Goal: Transaction & Acquisition: Book appointment/travel/reservation

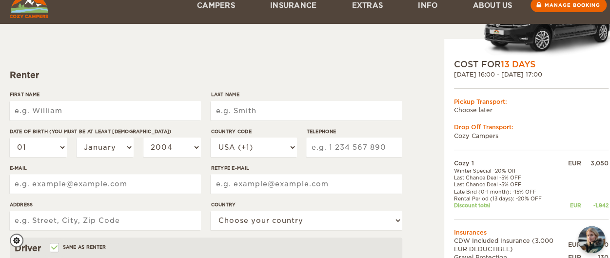
click at [86, 108] on input "First Name" at bounding box center [105, 110] width 191 height 19
type input "Paul"
type input "Cronel"
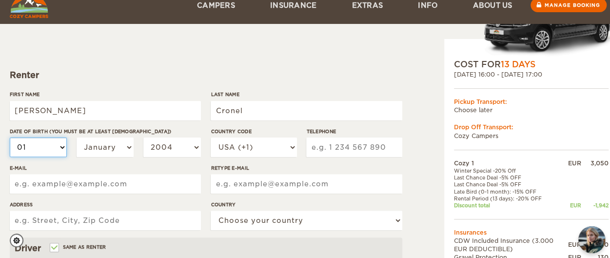
click at [39, 145] on select "01 02 03 04 05 06 07 08 09 10 11 12 13 14 15 16 17 18 19 20 21 22 23 24 25 26 2…" at bounding box center [38, 146] width 57 height 19
select select "02"
click at [10, 137] on select "01 02 03 04 05 06 07 08 09 10 11 12 13 14 15 16 17 18 19 20 21 22 23 24 25 26 2…" at bounding box center [38, 146] width 57 height 19
select select "02"
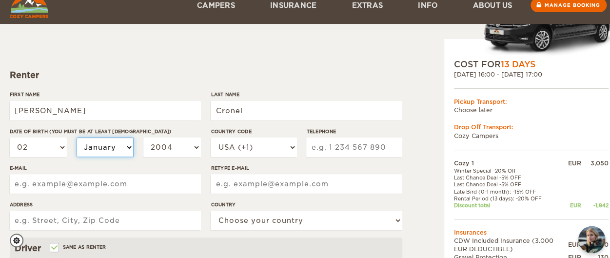
click at [108, 148] on select "January February March April May June July August September October November De…" at bounding box center [105, 146] width 57 height 19
select select "11"
click at [77, 137] on select "January February March April May June July August September October November De…" at bounding box center [105, 146] width 57 height 19
select select "11"
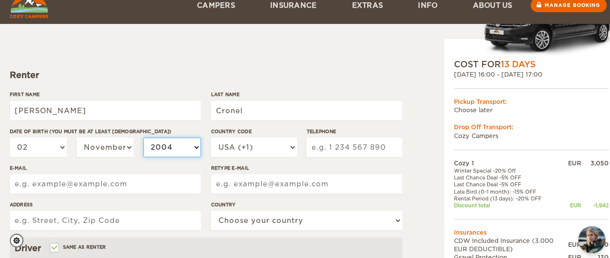
click at [171, 148] on select "2004 2003 2002 2001 2000 1999 1998 1997 1996 1995 1994 1993 1992 1991 1990 1989…" at bounding box center [171, 146] width 57 height 19
select select "1995"
click at [143, 137] on select "2004 2003 2002 2001 2000 1999 1998 1997 1996 1995 1994 1993 1992 1991 1990 1989…" at bounding box center [171, 146] width 57 height 19
select select "1995"
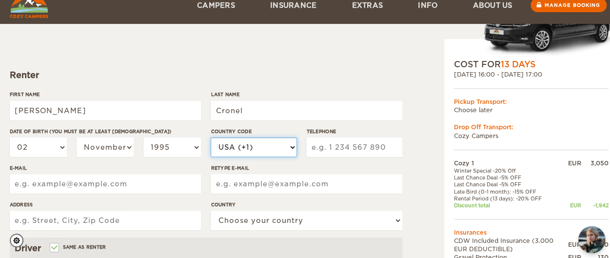
click at [258, 146] on select "USA (+1) UK (+44) Germany (+49) Algeria (+213) Andorra (+376) Angola (+244) Ang…" at bounding box center [254, 146] width 86 height 19
select select "33"
click at [211, 137] on select "USA (+1) UK (+44) Germany (+49) Algeria (+213) Andorra (+376) Angola (+244) Ang…" at bounding box center [254, 146] width 86 height 19
click at [357, 149] on input "Telephone" at bounding box center [354, 146] width 96 height 19
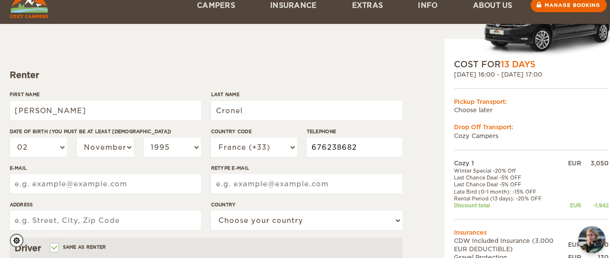
type input "676238682"
click at [77, 184] on input "E-mail" at bounding box center [105, 183] width 191 height 19
type input "paul.cronel@yahoo.fr"
click at [304, 182] on input "Retype E-mail" at bounding box center [306, 183] width 191 height 19
click at [121, 184] on input "paul.cronel@yahoo.fr" at bounding box center [105, 183] width 191 height 19
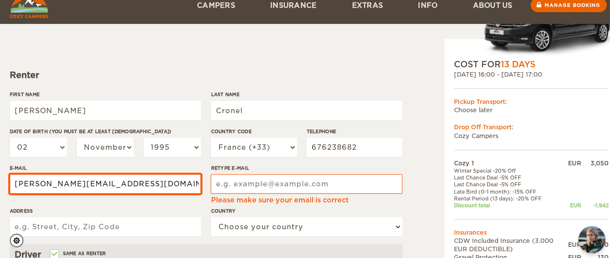
click at [121, 184] on input "paul.cronel@yahoo.fr" at bounding box center [105, 183] width 191 height 19
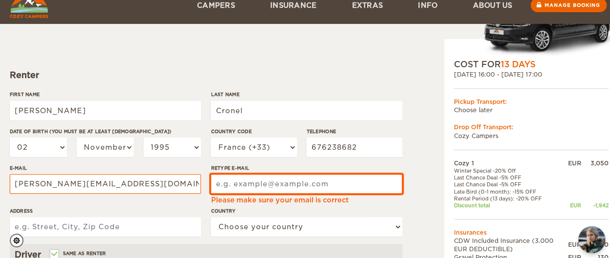
click at [255, 183] on input "Retype E-mail" at bounding box center [306, 183] width 191 height 19
paste input "paul.cronel@yahoo.fr"
type input "paul.cronel@yahoo.fr"
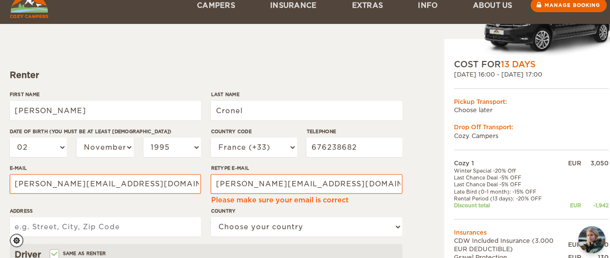
click at [125, 226] on input "Address" at bounding box center [105, 226] width 191 height 19
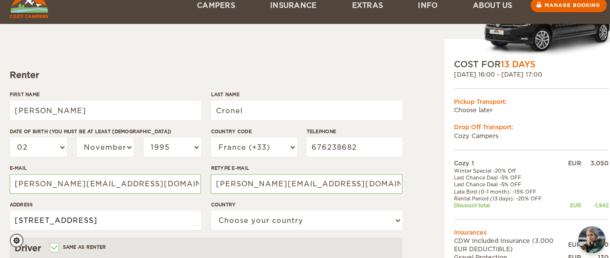
type input "34 rue du chemin blanc"
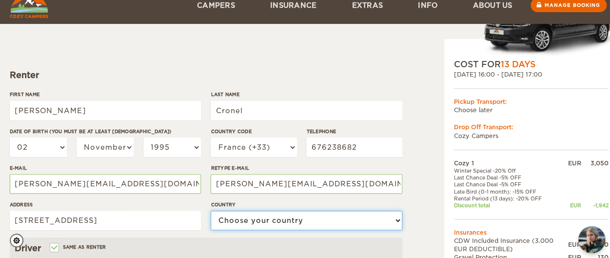
click at [270, 221] on select "Choose your country United States United Kingdom Germany Afghanistan Albania Al…" at bounding box center [306, 220] width 191 height 19
select select "71"
click at [211, 211] on select "Choose your country United States United Kingdom Germany Afghanistan Albania Al…" at bounding box center [306, 220] width 191 height 19
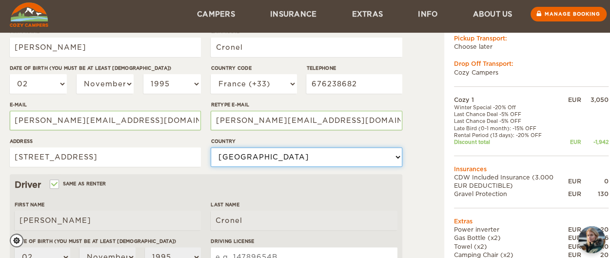
scroll to position [189, 0]
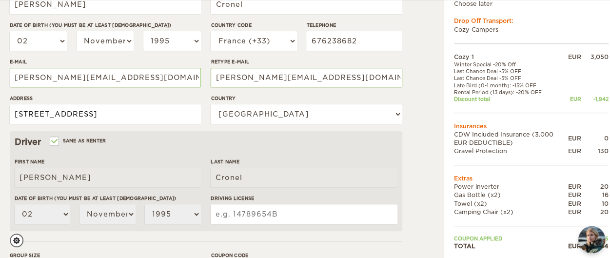
click at [134, 114] on input "34 rue du chemin blanc" at bounding box center [105, 113] width 191 height 19
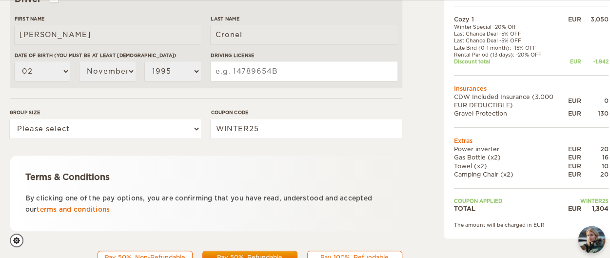
scroll to position [332, 0]
type input "34 rue du chemin blanc Nancy"
click at [246, 74] on input "Driving License" at bounding box center [304, 70] width 186 height 19
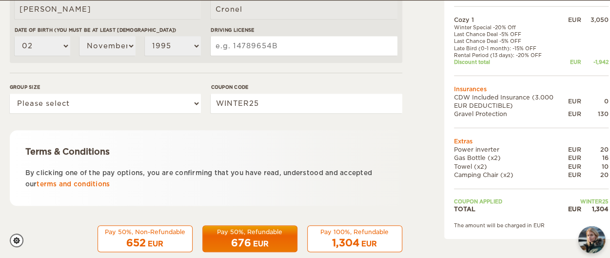
scroll to position [358, 0]
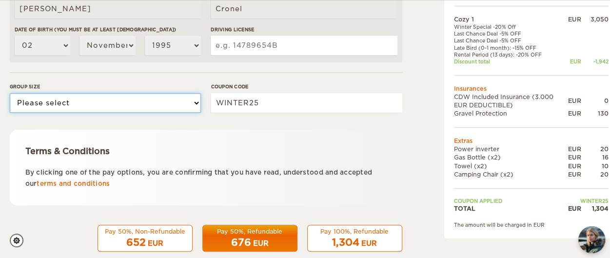
click at [159, 99] on select "Please select 1 2" at bounding box center [105, 102] width 191 height 19
select select "2"
click at [10, 93] on select "Please select 1 2" at bounding box center [105, 102] width 191 height 19
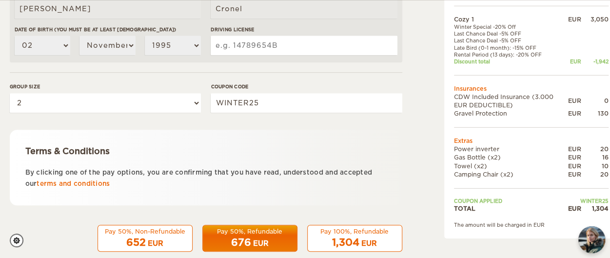
click at [279, 46] on input "Driving License" at bounding box center [304, 45] width 186 height 19
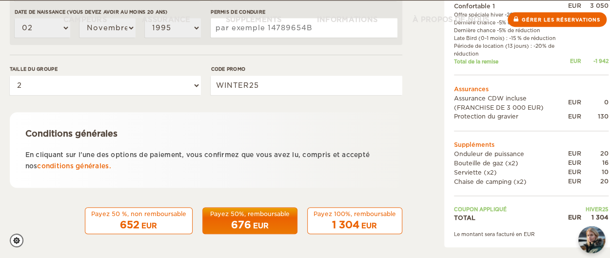
click at [258, 218] on div "676 EUR" at bounding box center [250, 225] width 82 height 14
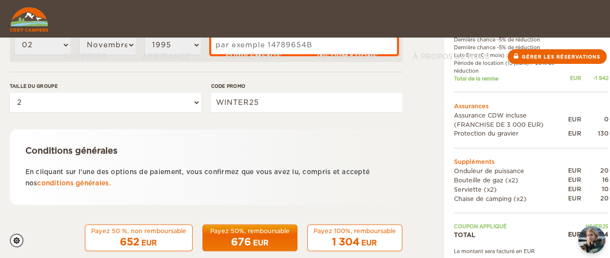
scroll to position [315, 0]
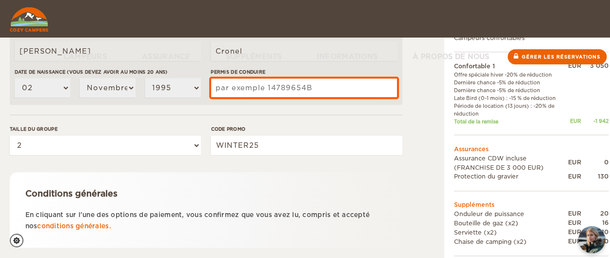
click at [260, 85] on input "Permis de conduire" at bounding box center [304, 87] width 186 height 19
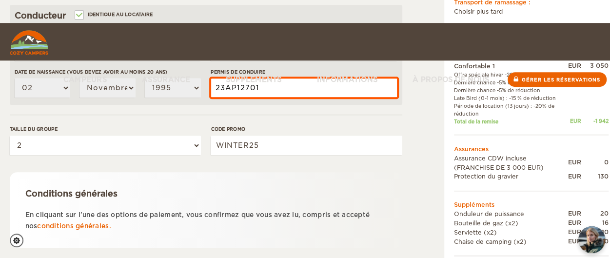
scroll to position [375, 0]
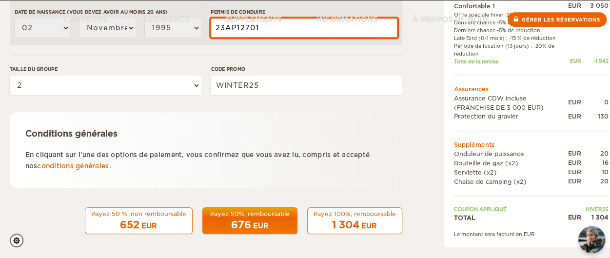
type input "23AP12701"
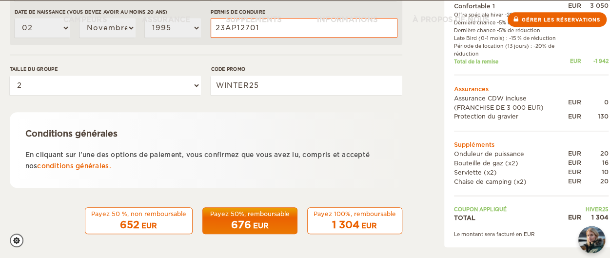
click at [249, 219] on font "676" at bounding box center [241, 225] width 20 height 12
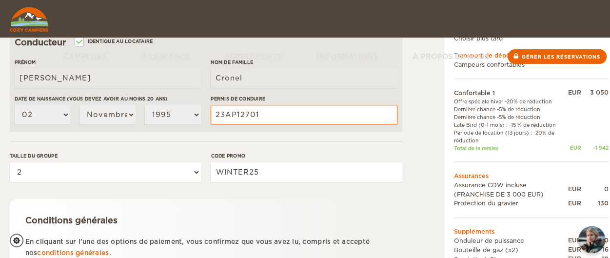
scroll to position [284, 0]
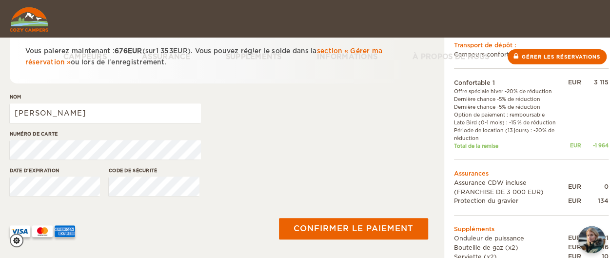
scroll to position [165, 0]
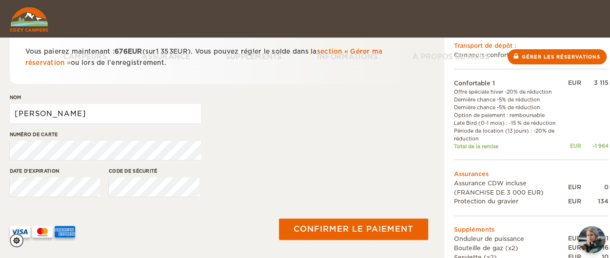
click at [62, 113] on input "Paul" at bounding box center [105, 113] width 191 height 19
type input "Paul CRONEL"
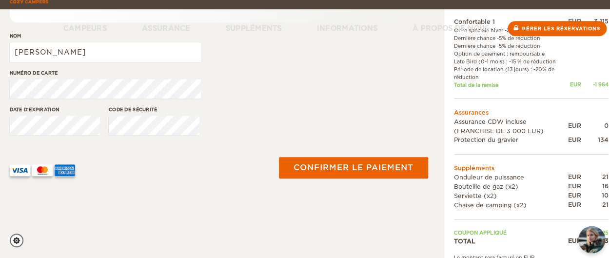
scroll to position [236, 0]
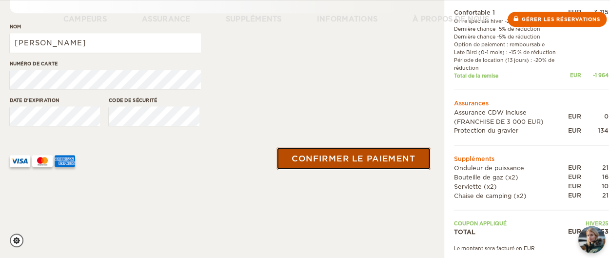
click at [329, 158] on font "Confirmer le paiement" at bounding box center [352, 158] width 123 height 10
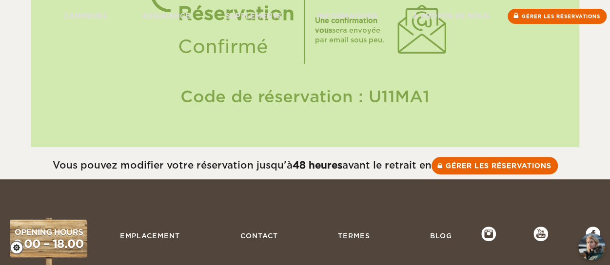
scroll to position [92, 0]
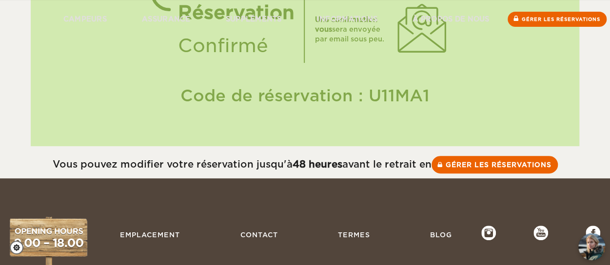
drag, startPoint x: 371, startPoint y: 94, endPoint x: 451, endPoint y: 85, distance: 79.9
click at [451, 85] on div "Code de réservation : U11MA1" at bounding box center [304, 95] width 529 height 23
drag, startPoint x: 186, startPoint y: 97, endPoint x: 441, endPoint y: 100, distance: 254.4
click at [441, 100] on div "Code de réservation : U11MA1" at bounding box center [304, 95] width 529 height 23
copy font "Code de réservation : U11MA1"
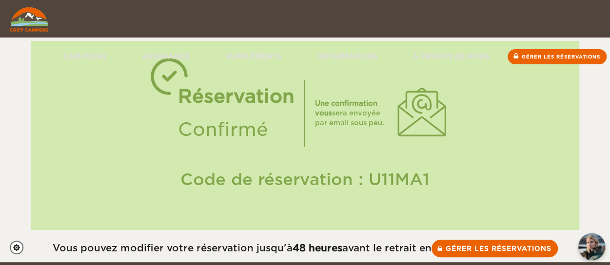
scroll to position [0, 0]
